Goal: Task Accomplishment & Management: Complete application form

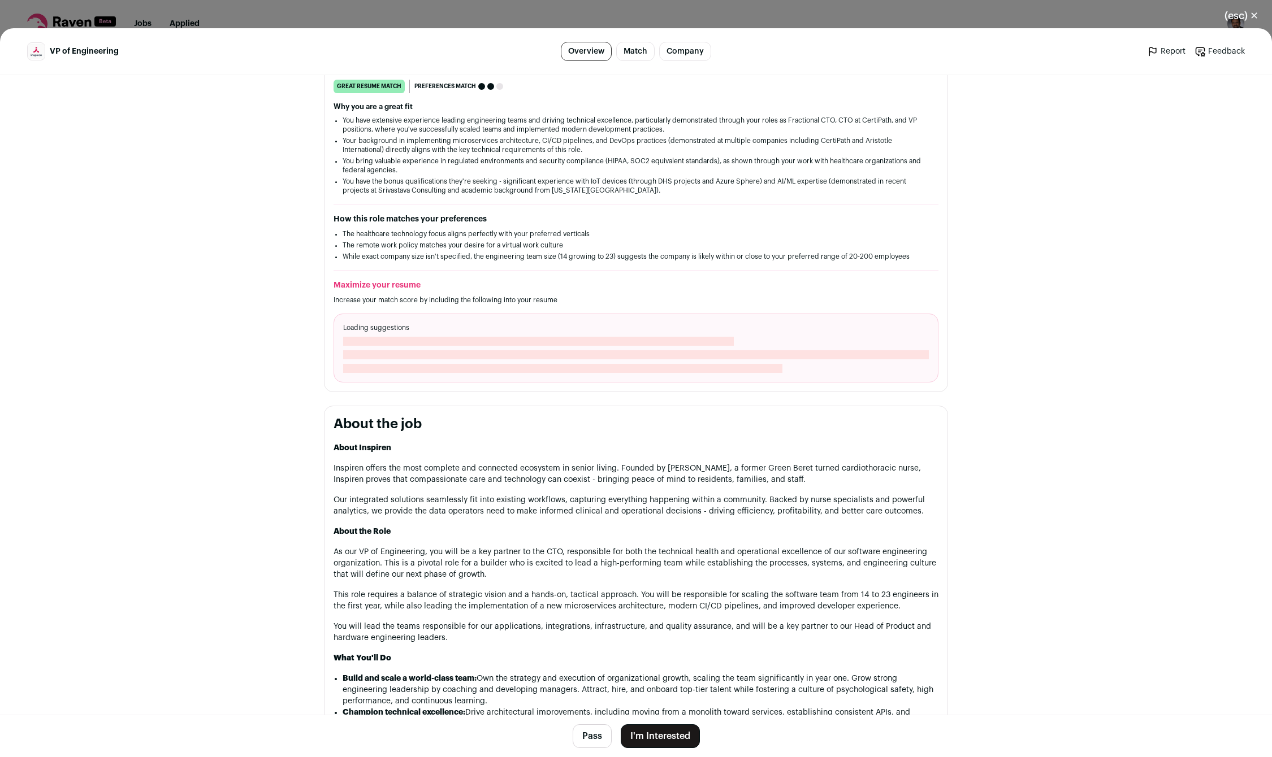
scroll to position [219, 0]
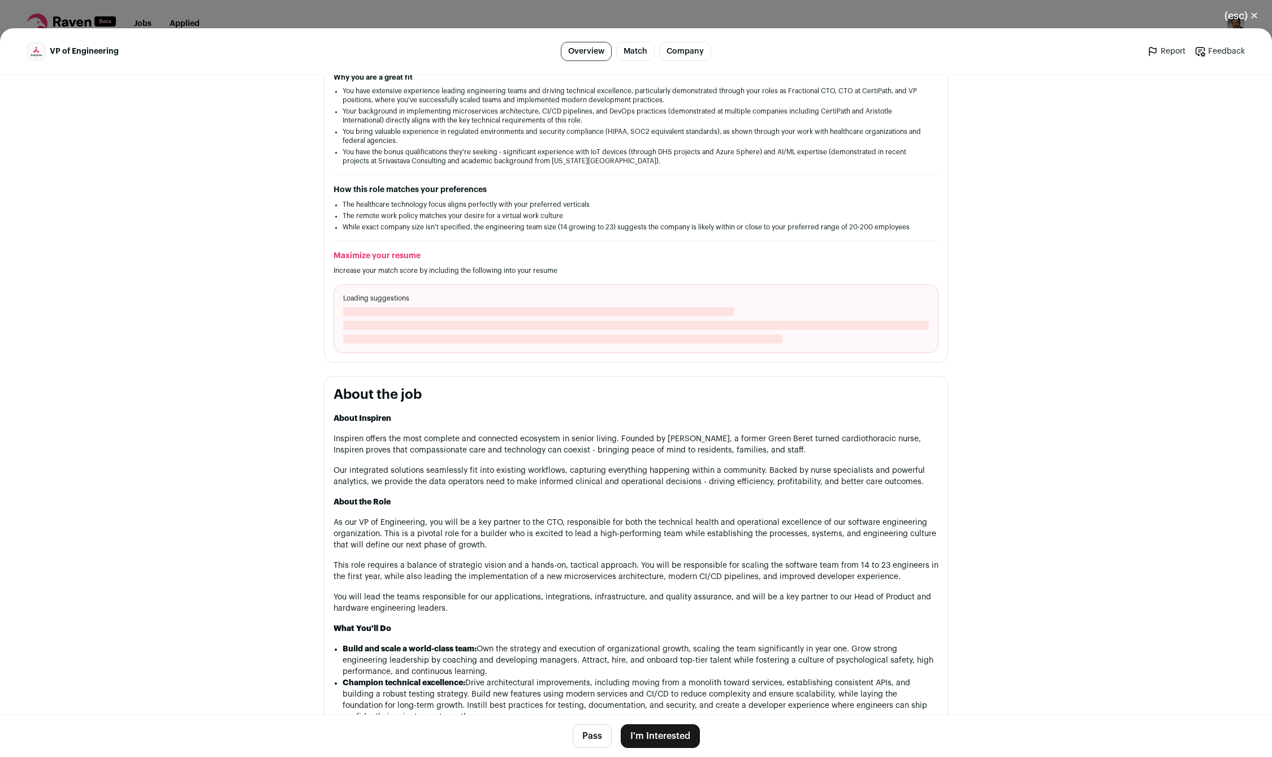
click at [665, 745] on button "I'm Interested" at bounding box center [660, 737] width 79 height 24
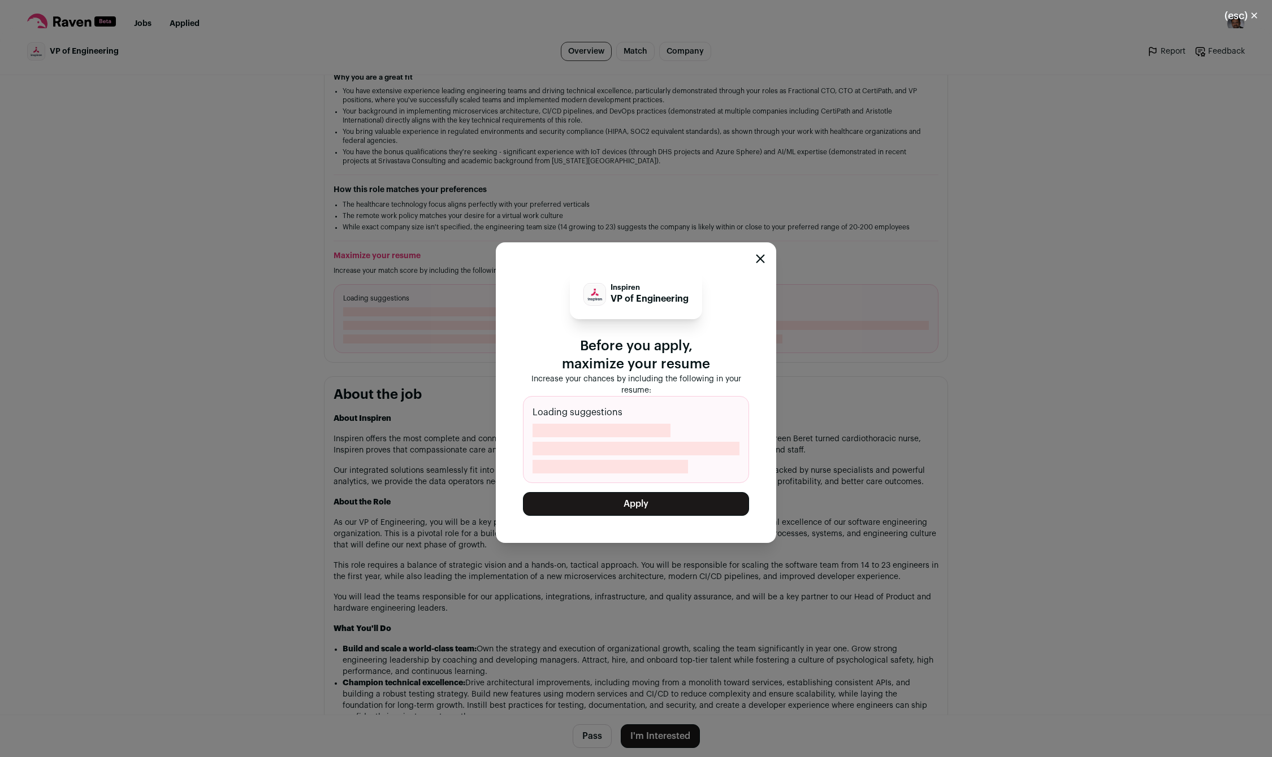
click at [634, 506] on button "Apply" at bounding box center [636, 504] width 226 height 24
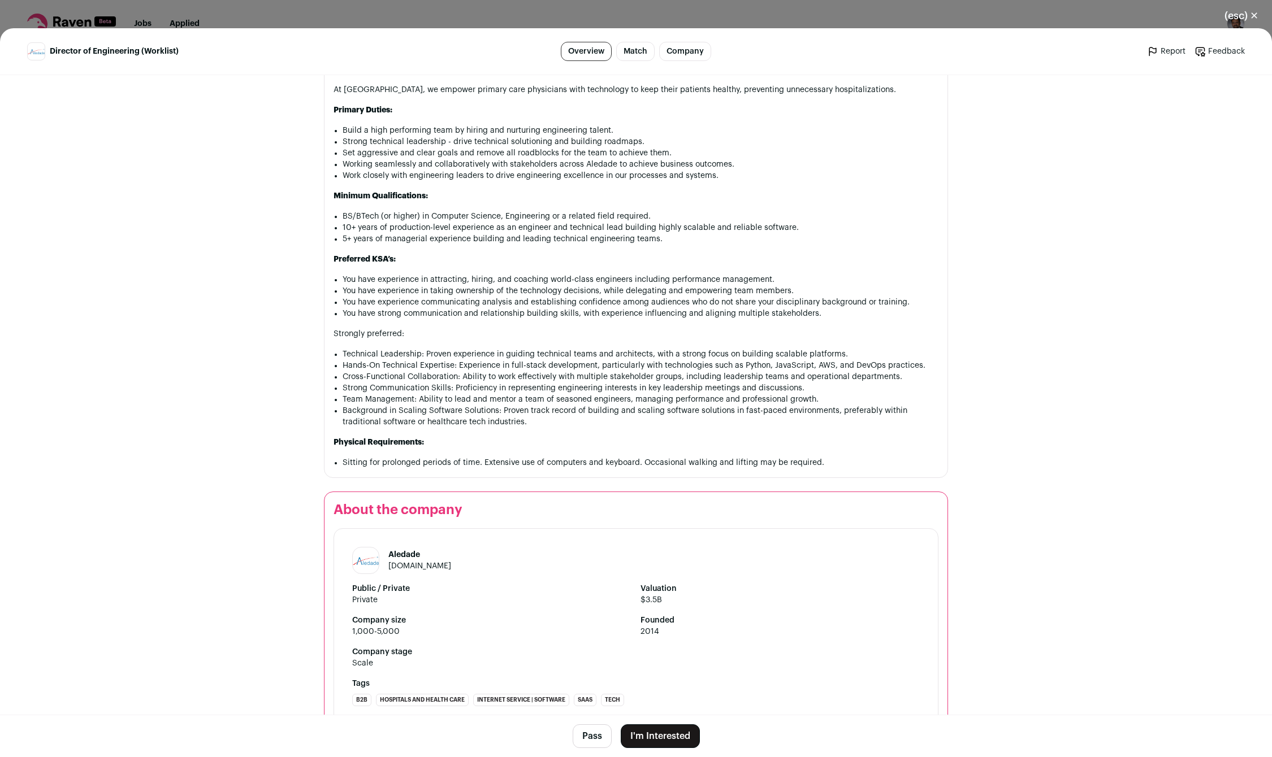
scroll to position [583, 0]
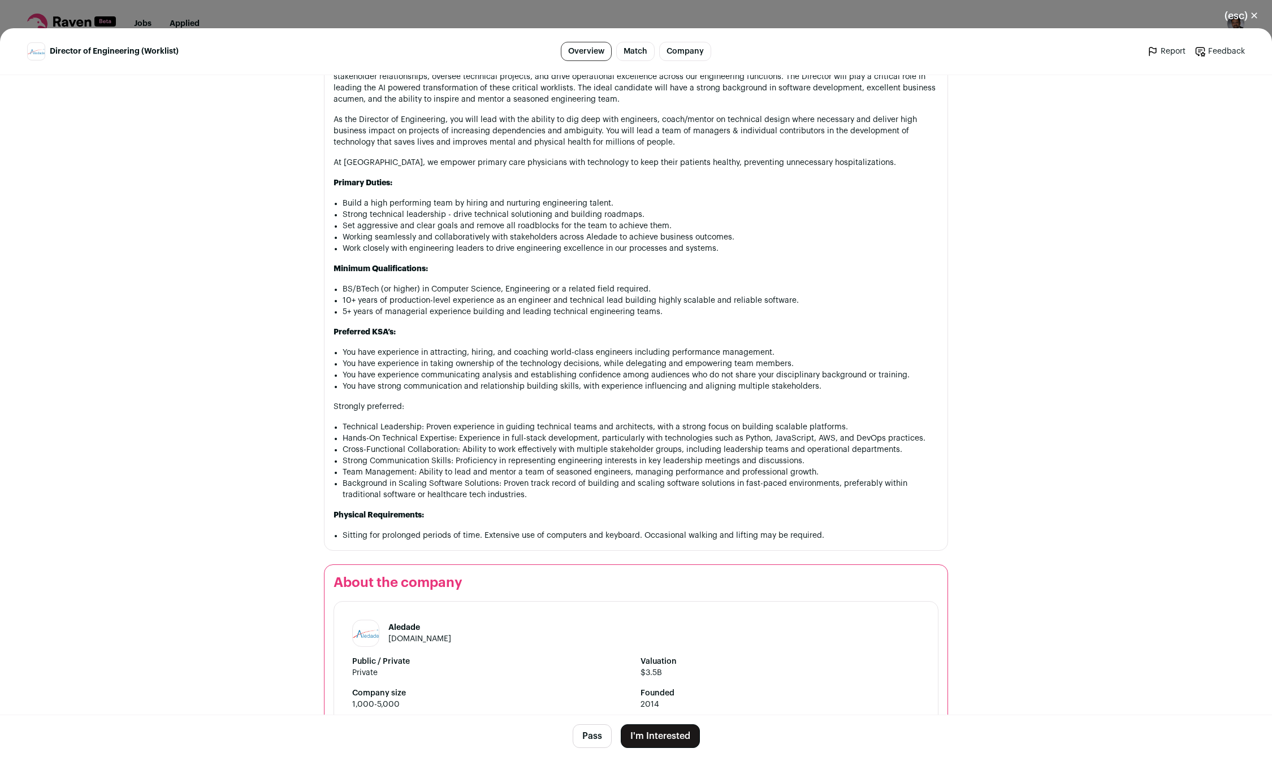
click at [662, 739] on button "I'm Interested" at bounding box center [660, 737] width 79 height 24
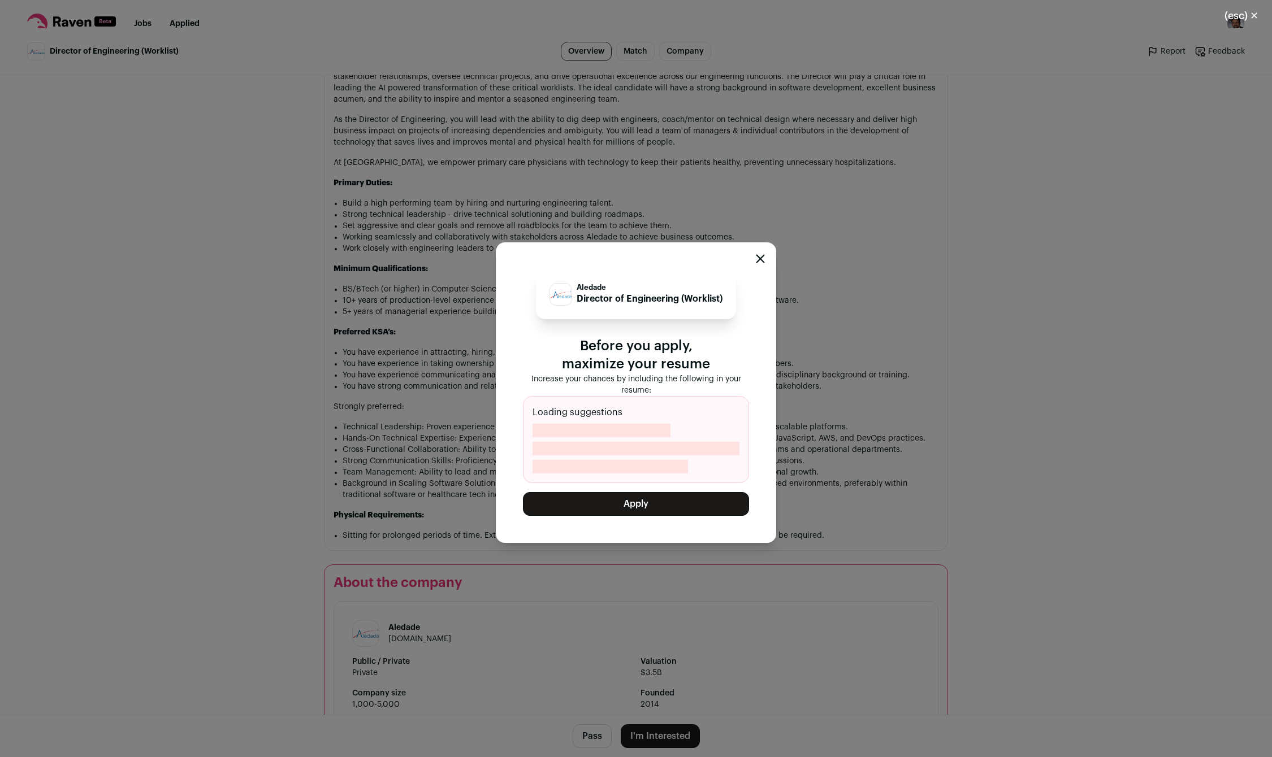
click at [641, 503] on button "Apply" at bounding box center [636, 504] width 226 height 24
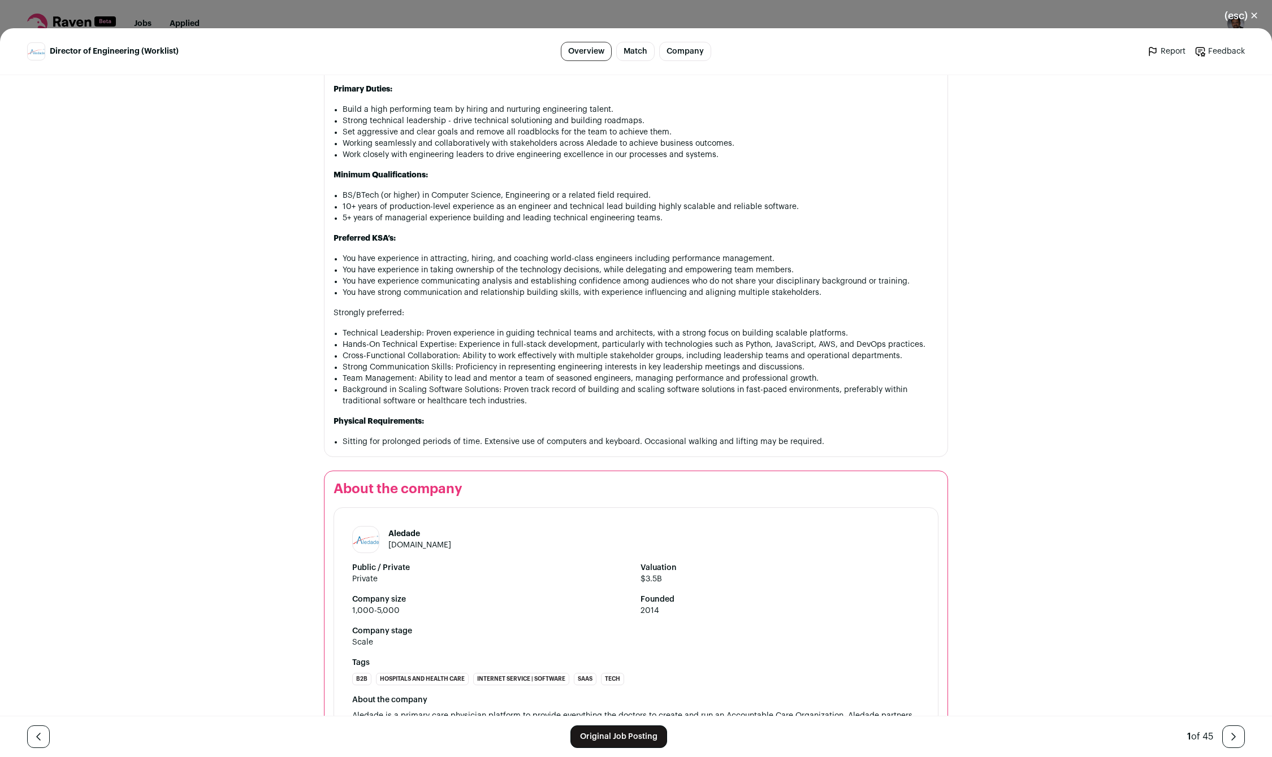
scroll to position [418, 0]
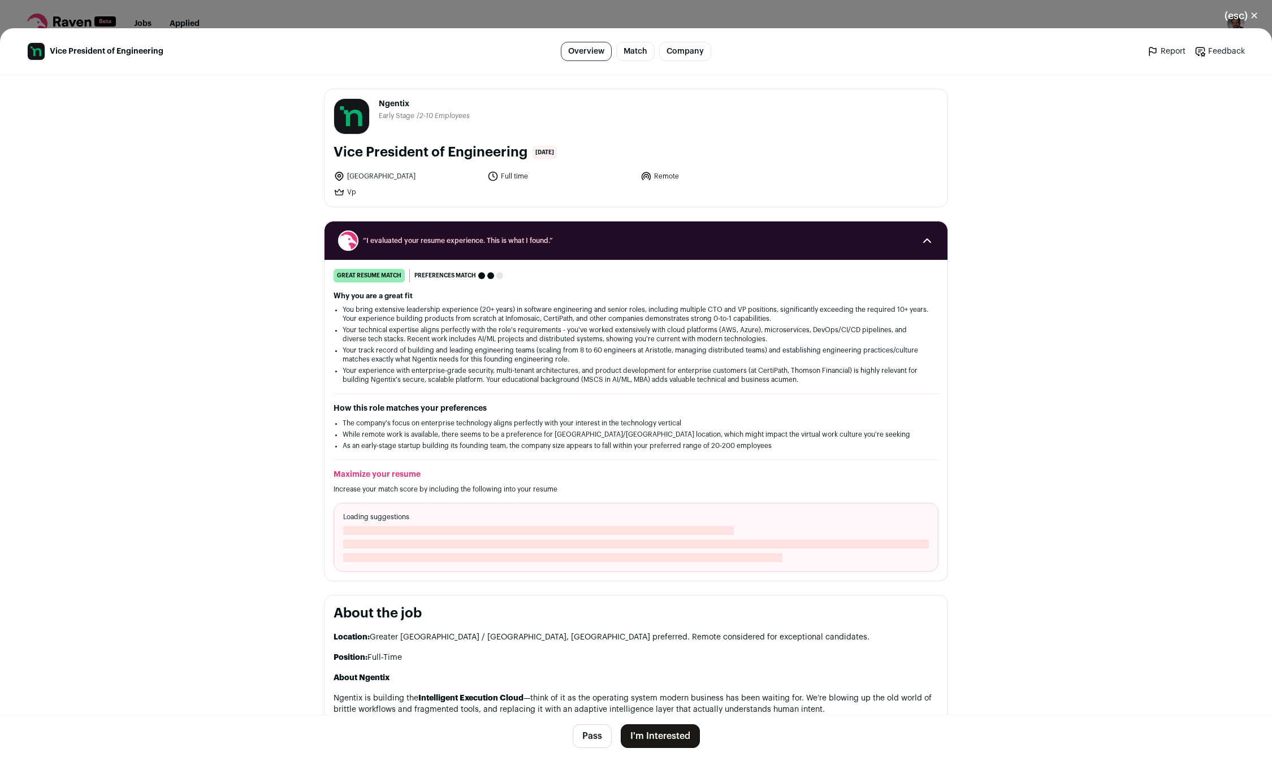
click at [671, 741] on button "I'm Interested" at bounding box center [660, 737] width 79 height 24
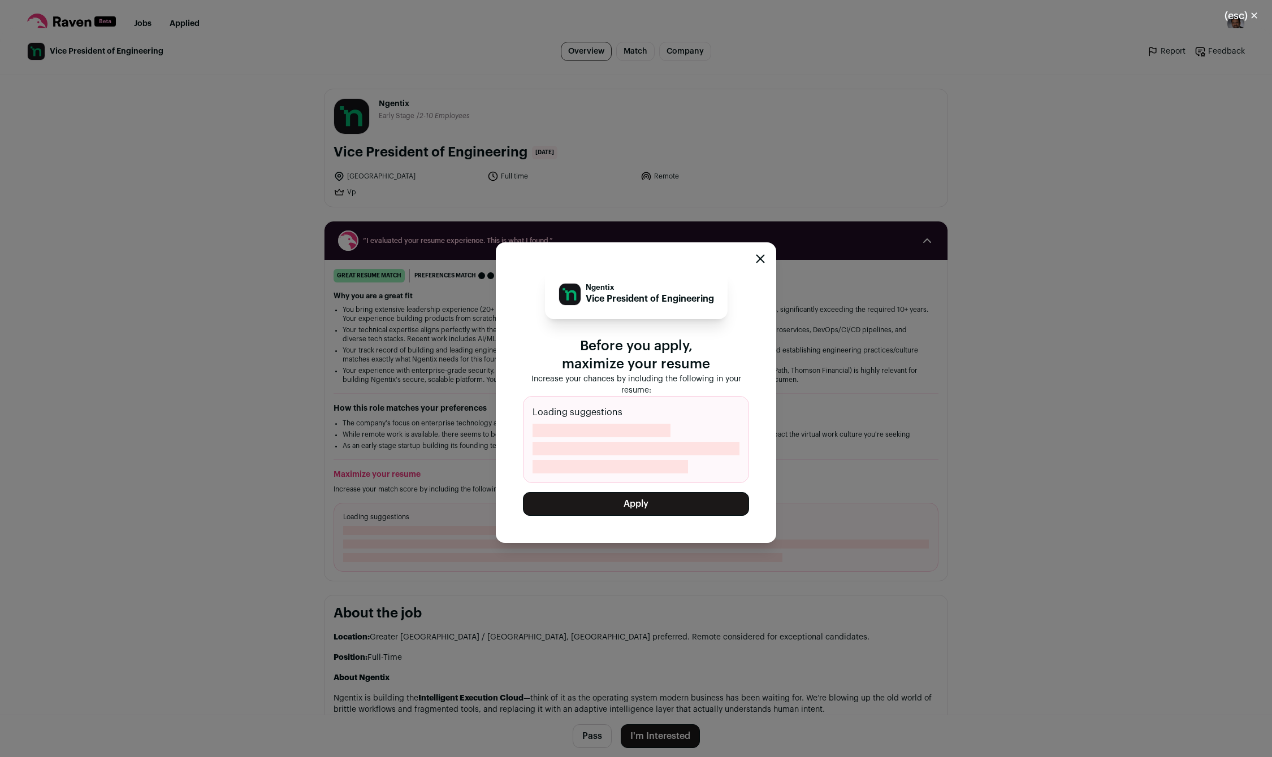
click at [651, 508] on button "Apply" at bounding box center [636, 504] width 226 height 24
